Goal: Task Accomplishment & Management: Manage account settings

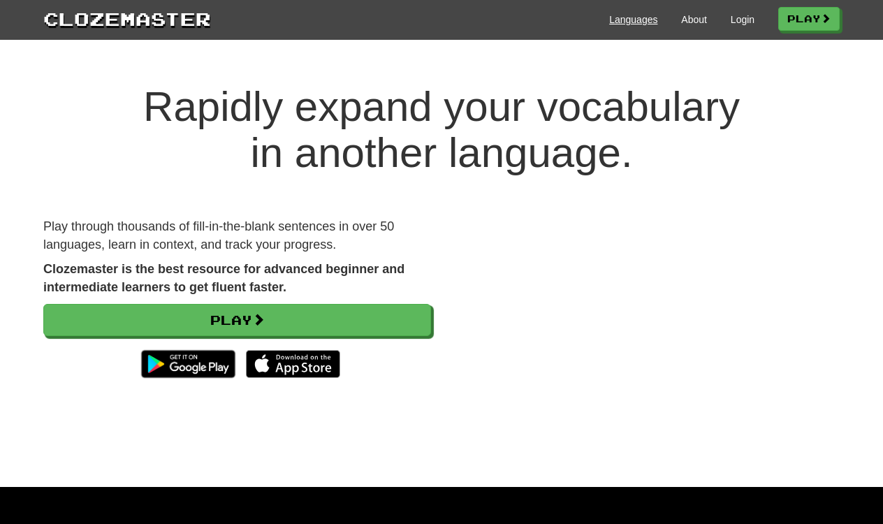
click at [621, 21] on link "Languages" at bounding box center [633, 20] width 48 height 14
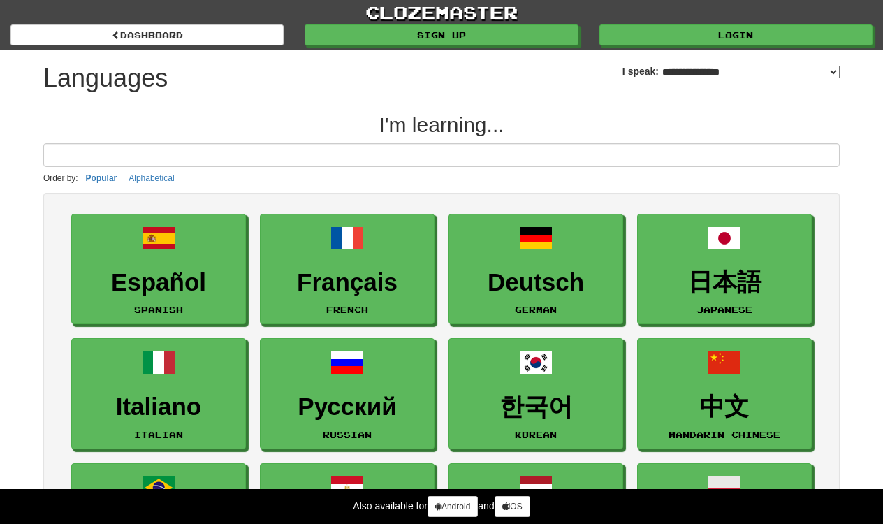
select select "*******"
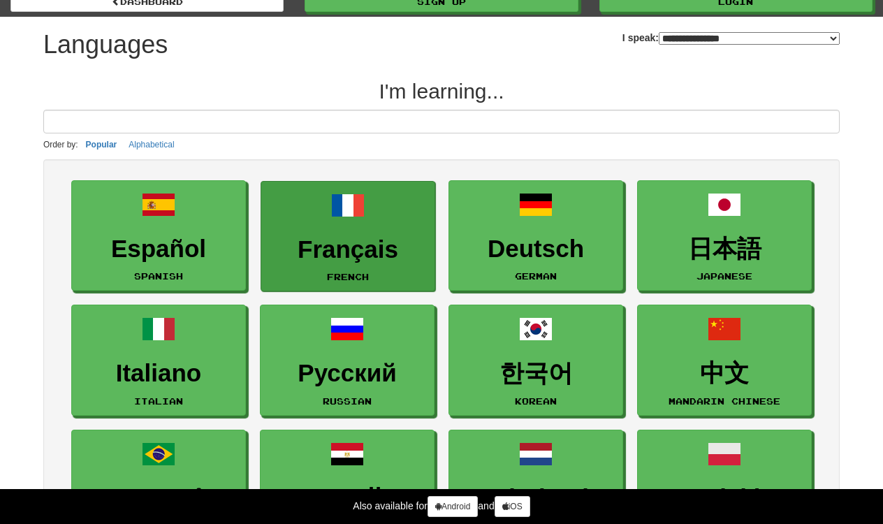
scroll to position [57, 0]
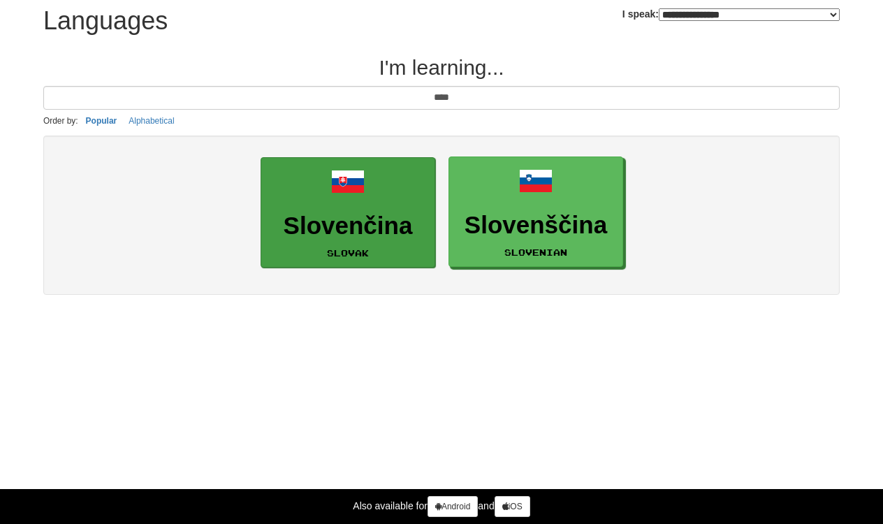
type input "****"
click at [354, 212] on h3 "Slovenčina" at bounding box center [347, 225] width 159 height 27
click at [339, 223] on h3 "Slovenčina" at bounding box center [347, 225] width 159 height 27
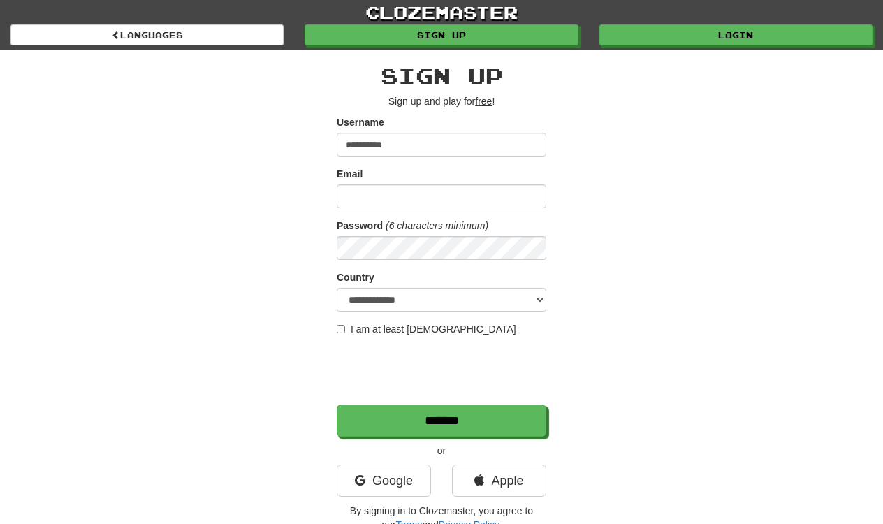
type input "**********"
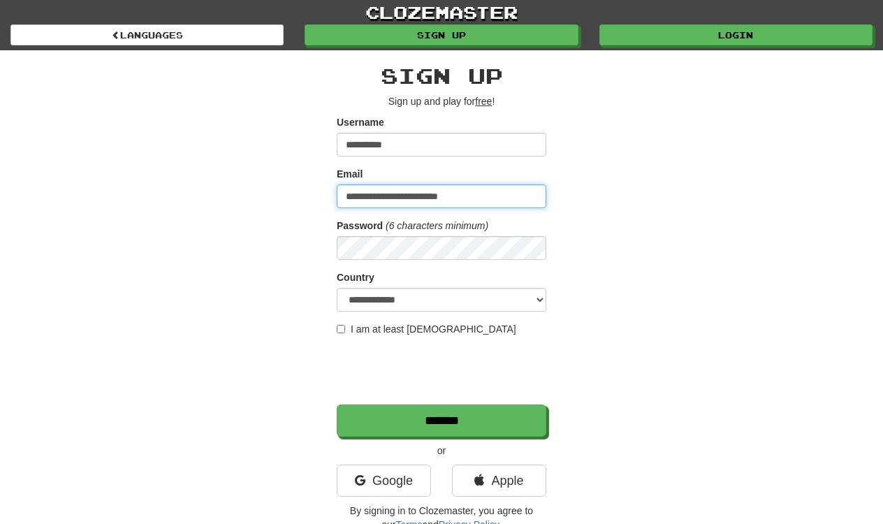
type input "**********"
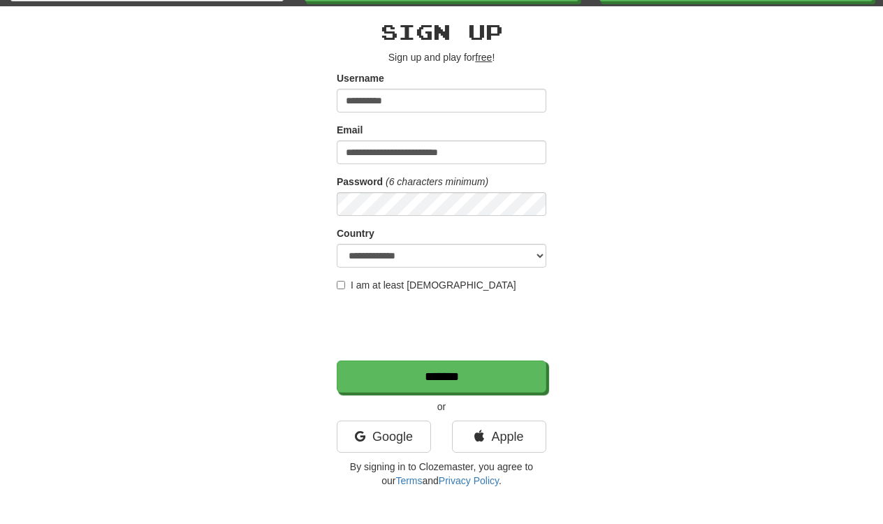
scroll to position [57, 0]
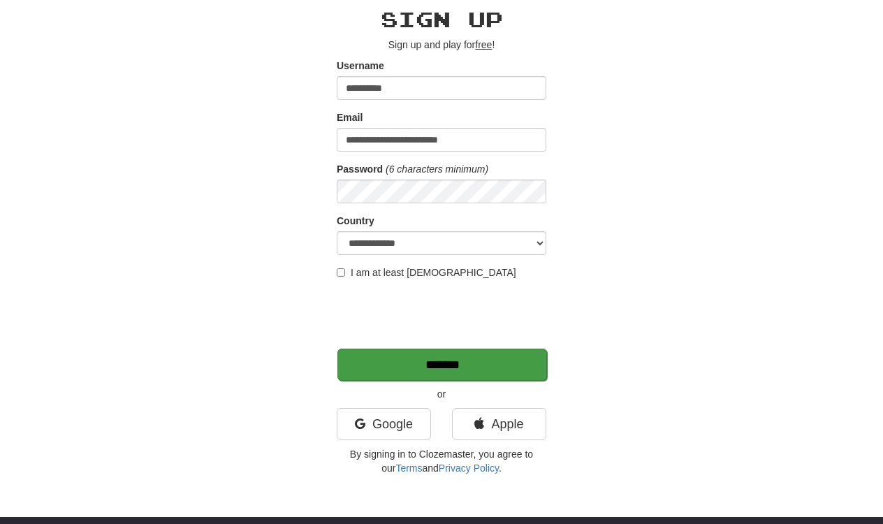
click at [442, 360] on input "*******" at bounding box center [443, 365] width 210 height 32
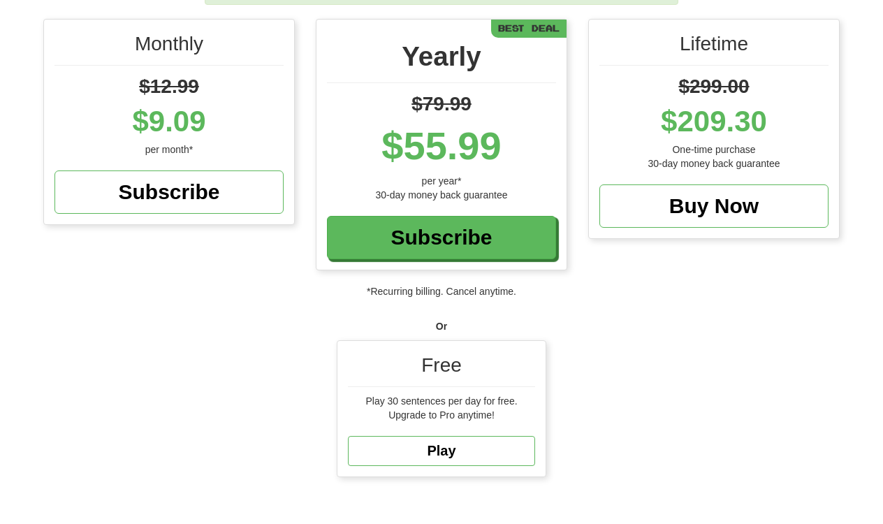
scroll to position [250, 0]
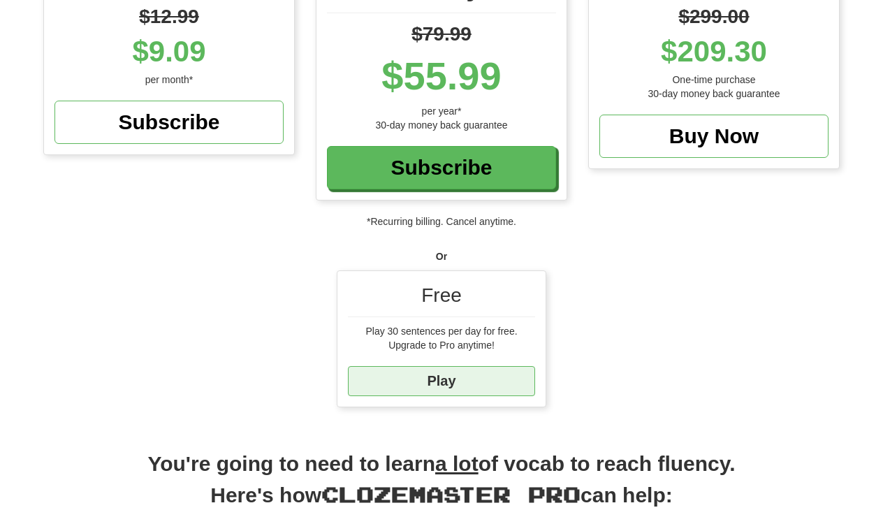
click at [444, 377] on link "Play" at bounding box center [441, 381] width 187 height 30
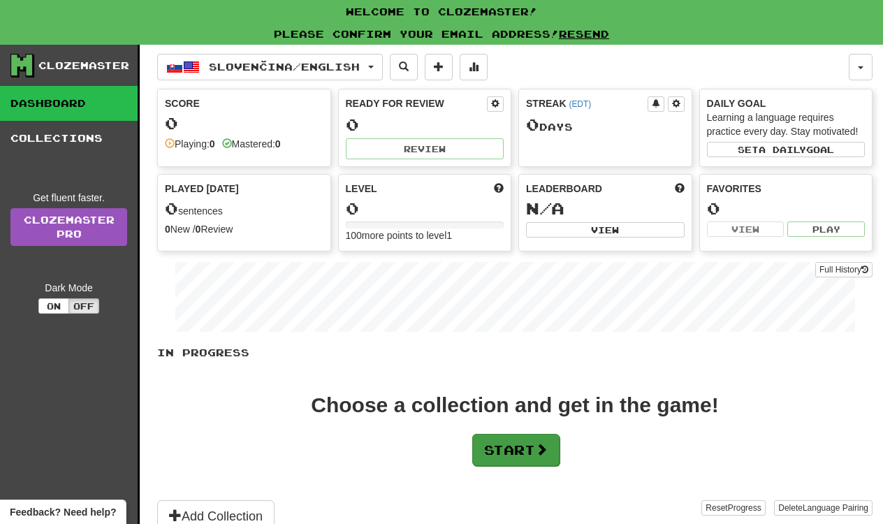
click at [502, 445] on button "Start" at bounding box center [515, 450] width 87 height 32
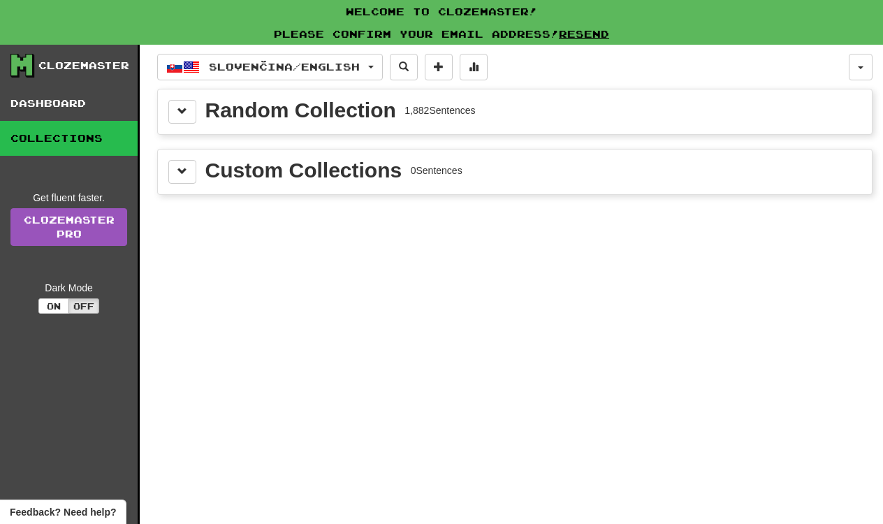
click at [303, 117] on div "Random Collection" at bounding box center [300, 110] width 191 height 21
click at [173, 106] on button at bounding box center [182, 112] width 28 height 24
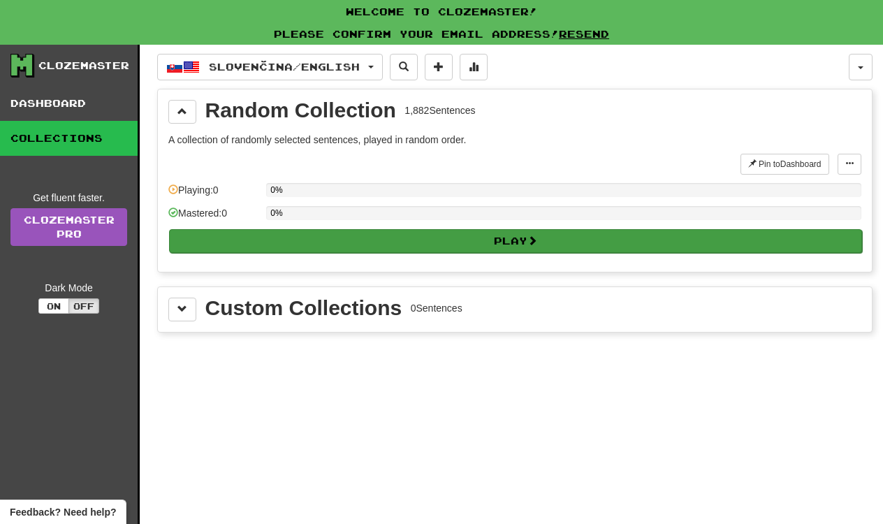
click at [365, 235] on button "Play" at bounding box center [515, 241] width 693 height 24
select select "**"
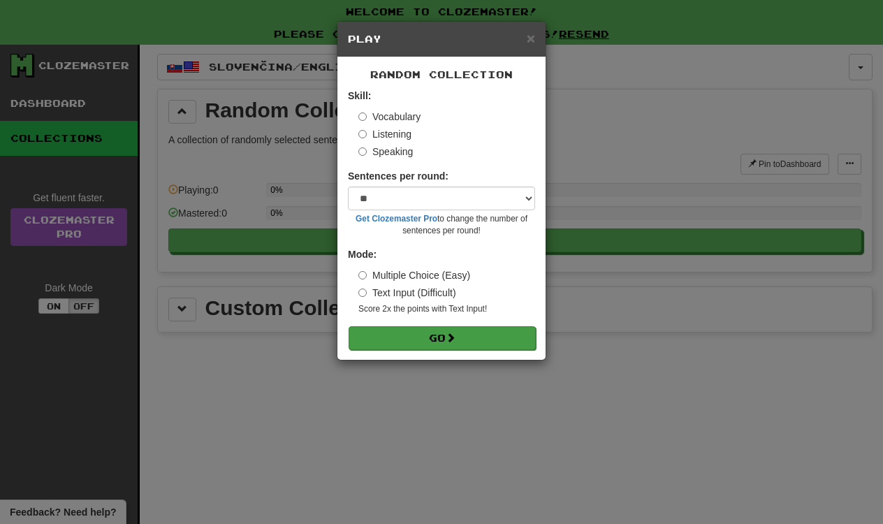
click at [412, 332] on button "Go" at bounding box center [442, 338] width 187 height 24
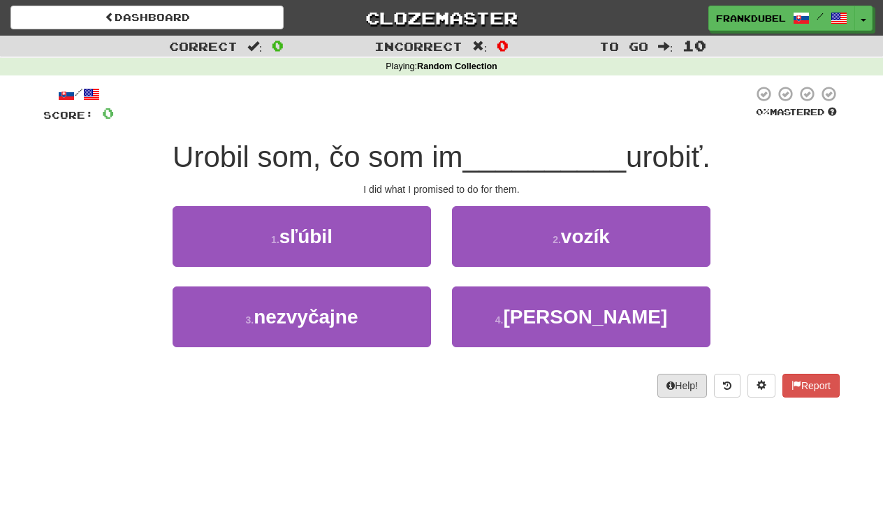
click at [679, 386] on button "Help!" at bounding box center [683, 386] width 50 height 24
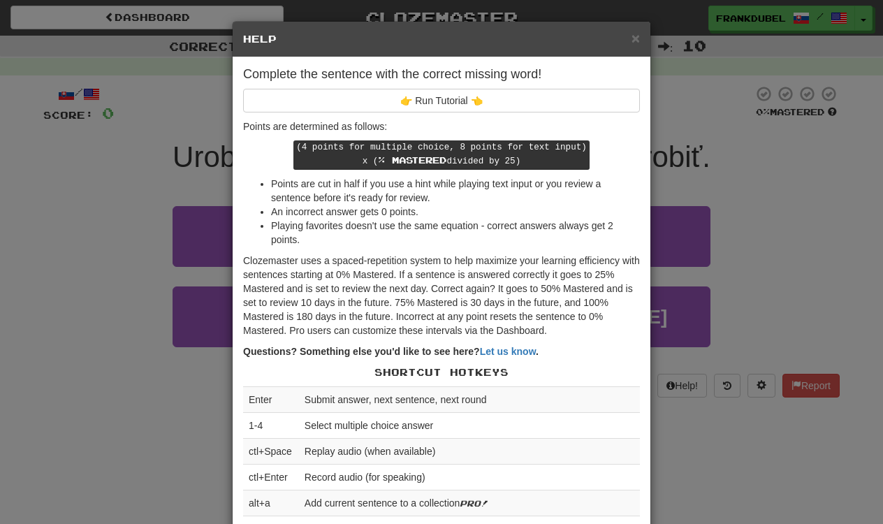
click at [688, 419] on div "× Help Complete the sentence with the correct missing word! 👉 Run Tutorial 👈 Po…" at bounding box center [441, 262] width 883 height 524
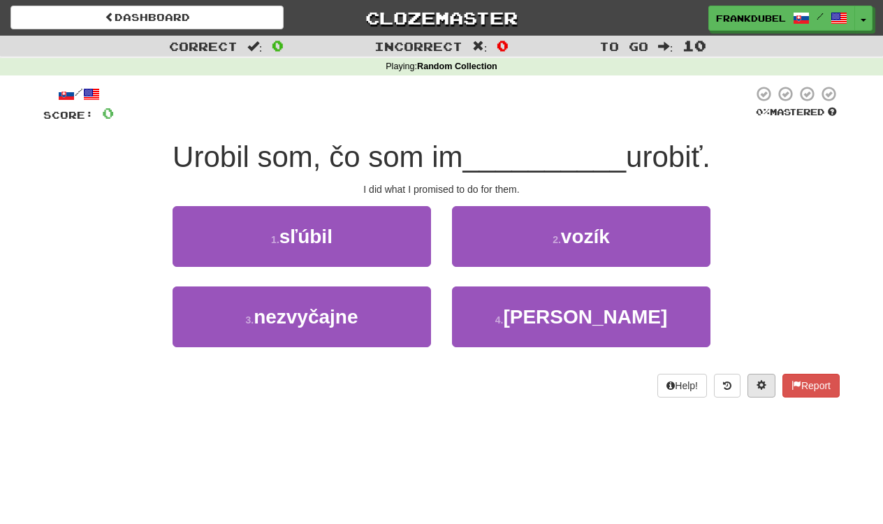
click at [763, 375] on button at bounding box center [762, 386] width 28 height 24
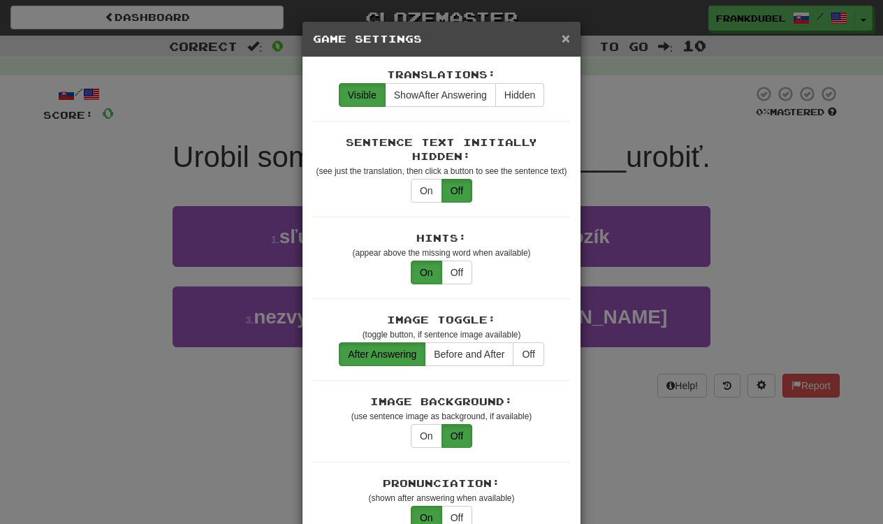
click at [564, 38] on span "×" at bounding box center [566, 38] width 8 height 16
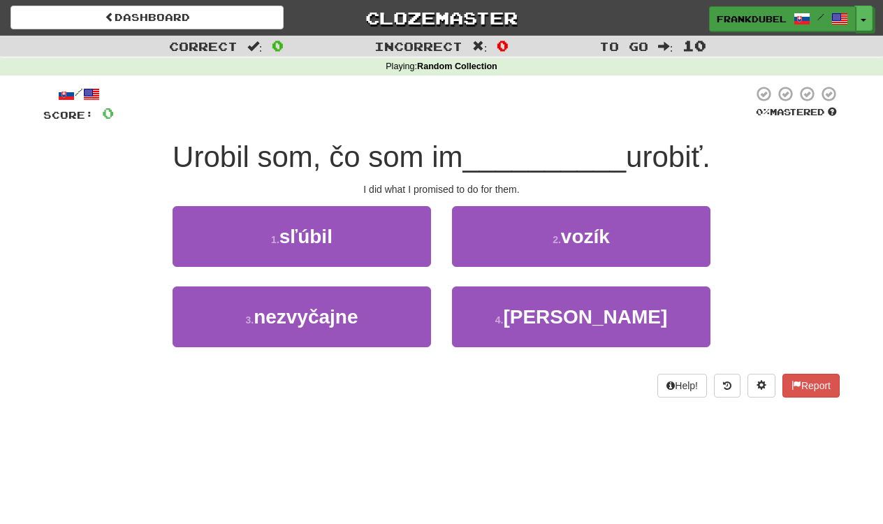
click at [753, 17] on span "frankdubel" at bounding box center [752, 19] width 70 height 13
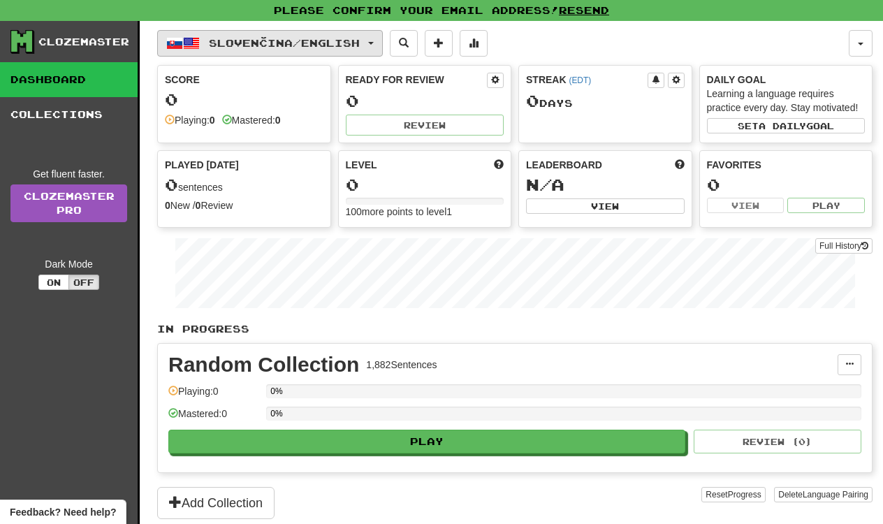
click at [328, 41] on span "Slovenčina / English" at bounding box center [284, 43] width 151 height 12
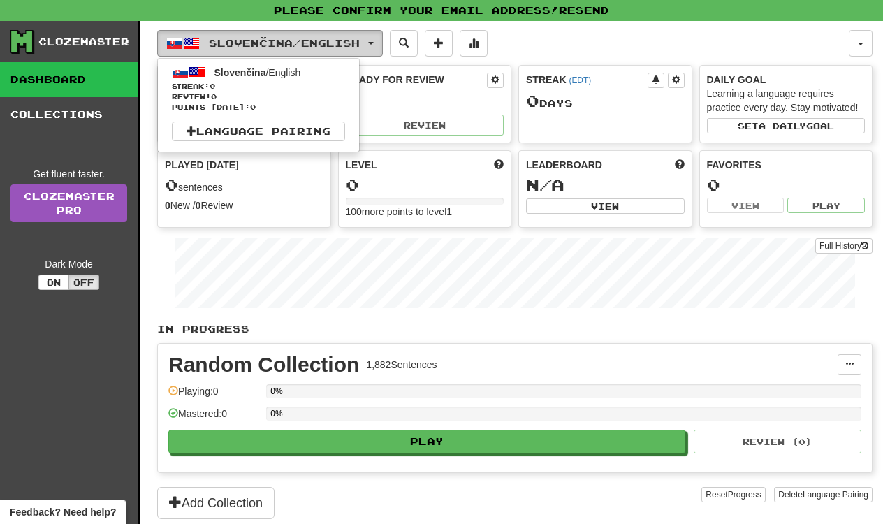
click at [328, 43] on span "Slovenčina / English" at bounding box center [284, 43] width 151 height 12
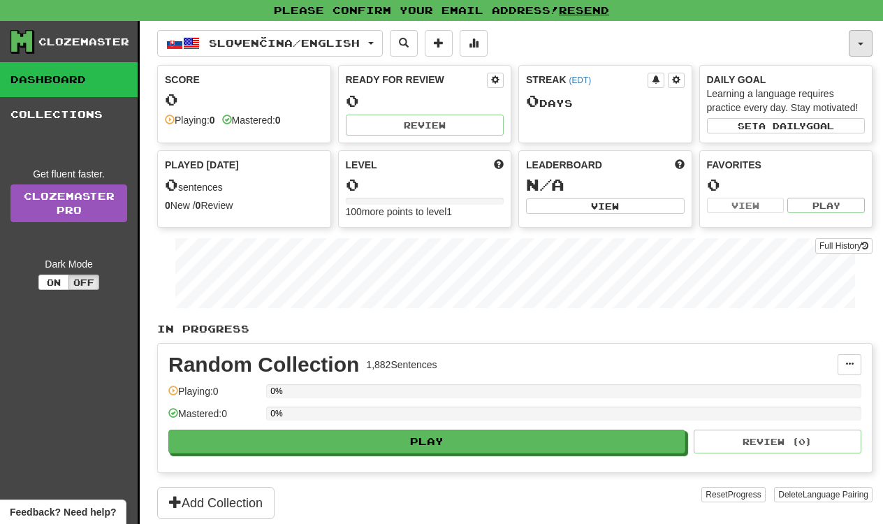
click at [857, 34] on button "button" at bounding box center [861, 43] width 24 height 27
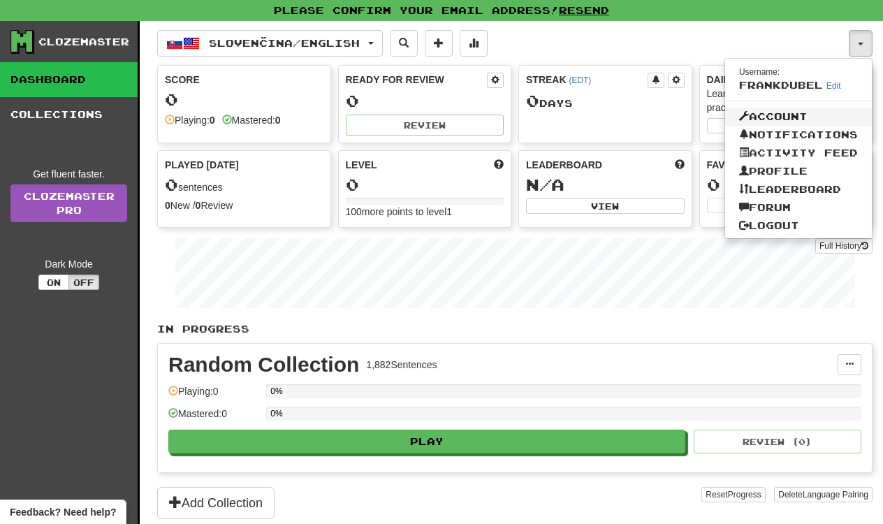
click at [783, 113] on link "Account" at bounding box center [798, 117] width 147 height 18
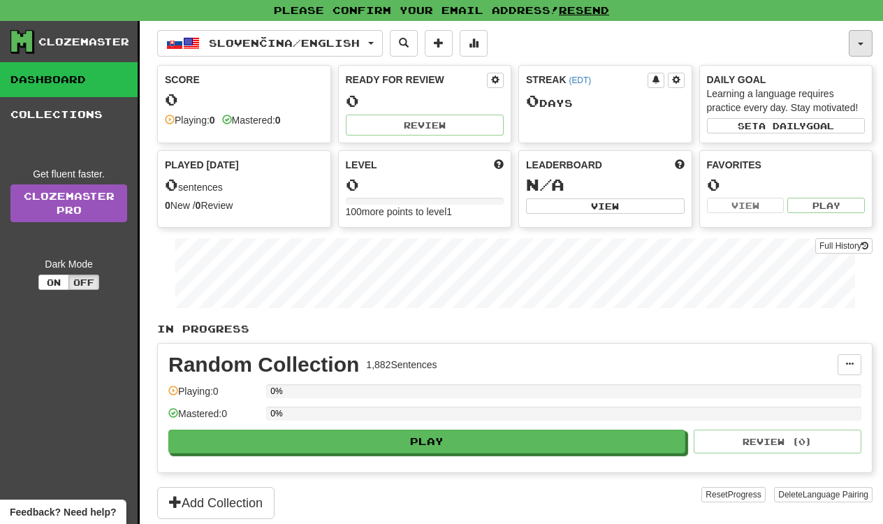
click at [866, 41] on button "button" at bounding box center [861, 43] width 24 height 27
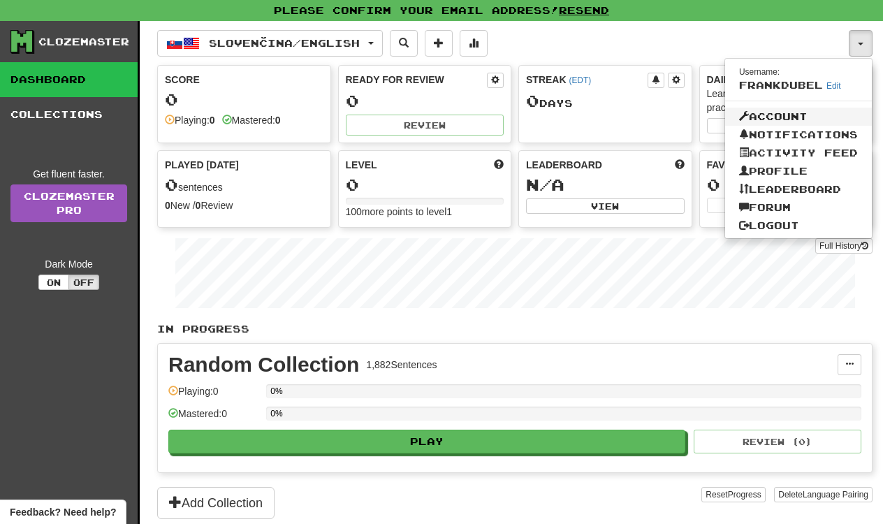
click at [789, 117] on link "Account" at bounding box center [798, 117] width 147 height 18
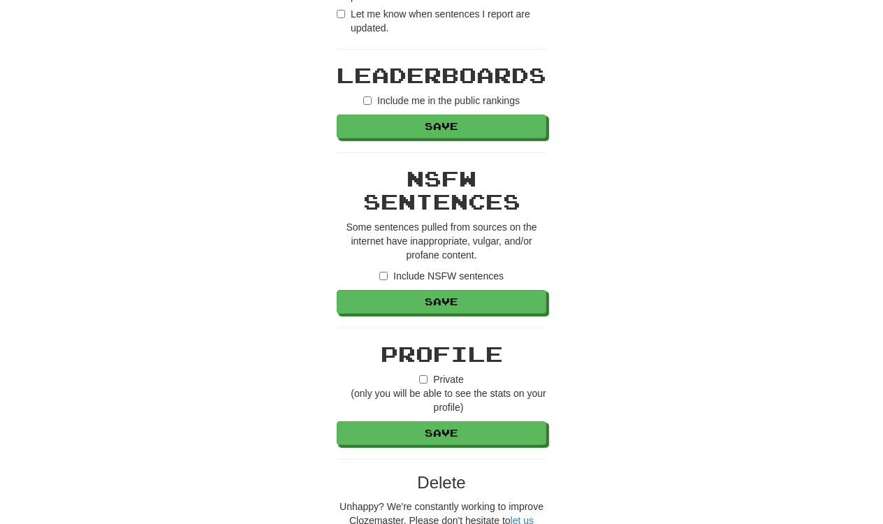
scroll to position [955, 0]
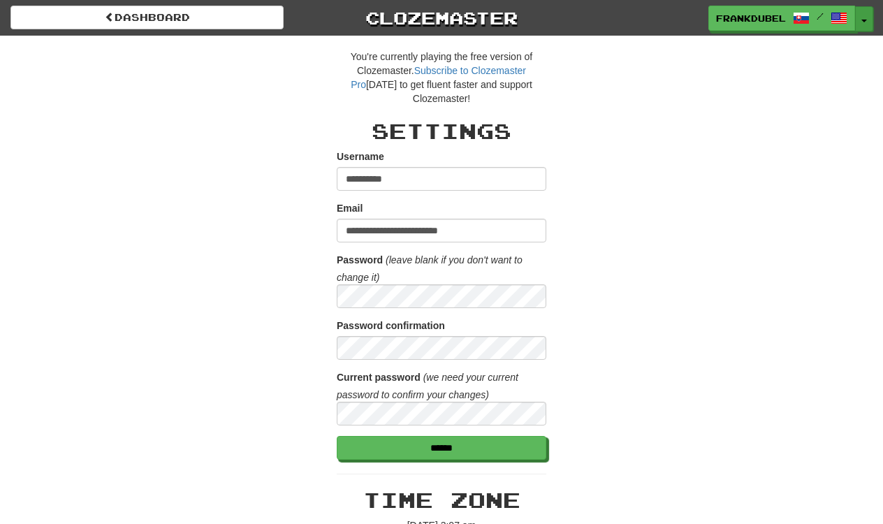
click at [859, 20] on button "Toggle Dropdown" at bounding box center [864, 18] width 18 height 25
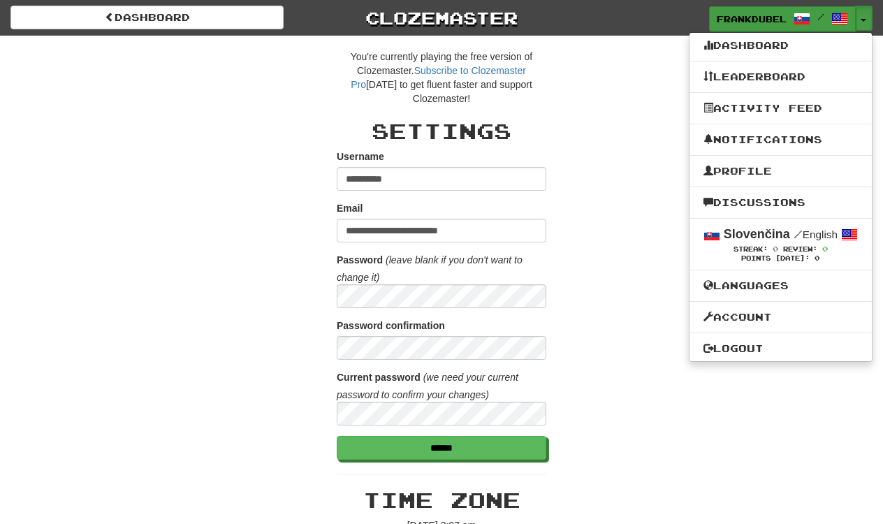
click at [830, 27] on link "frankdubel /" at bounding box center [782, 18] width 147 height 25
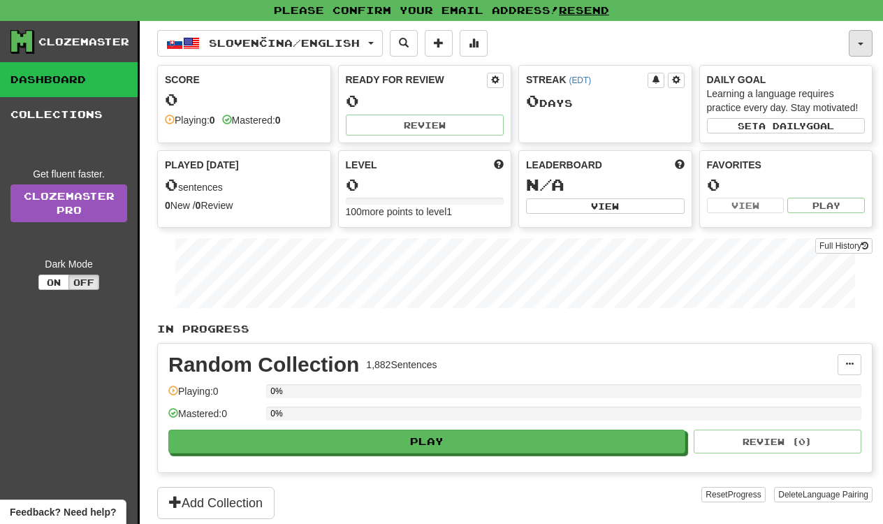
click at [859, 39] on button "button" at bounding box center [861, 43] width 24 height 27
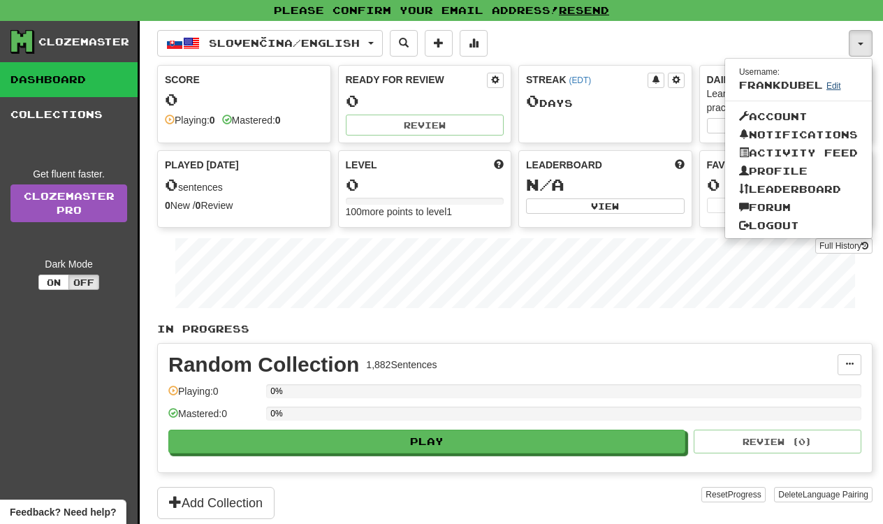
click at [827, 85] on link "Edit" at bounding box center [834, 86] width 15 height 10
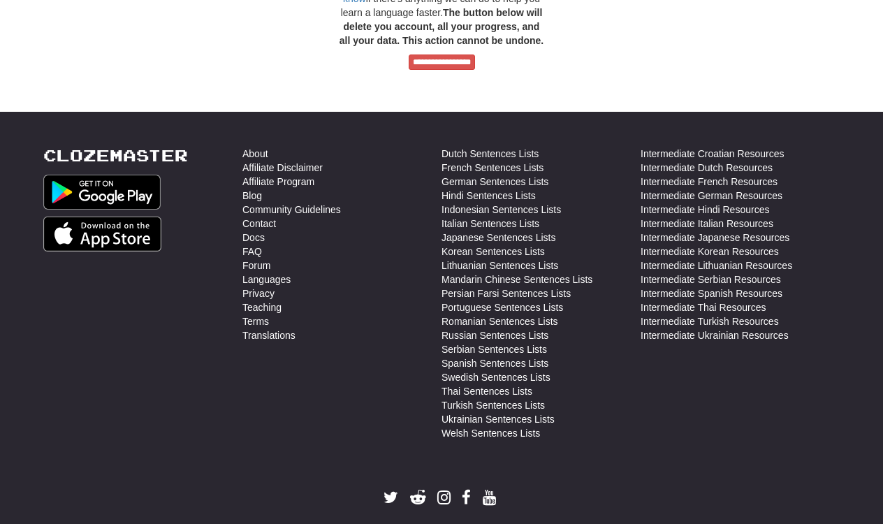
scroll to position [1496, 0]
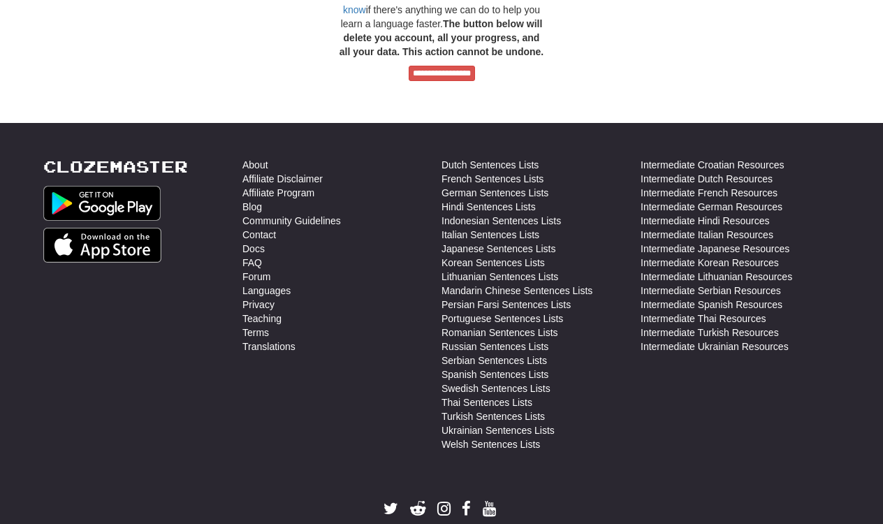
click at [458, 69] on input "**********" at bounding box center [442, 73] width 66 height 15
